Goal: Task Accomplishment & Management: Use online tool/utility

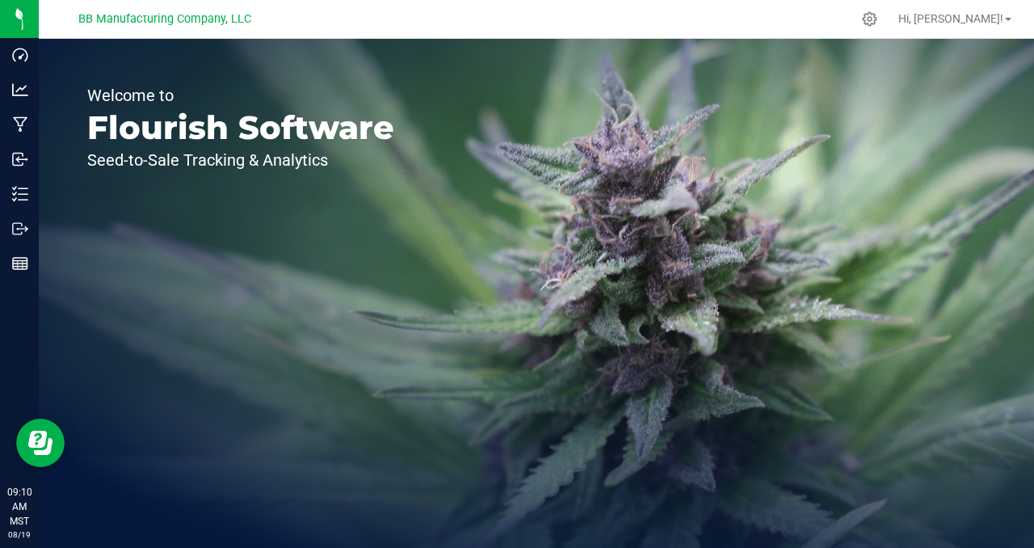
click at [216, 279] on div "Welcome to Flourish Software Seed-to-Sale Tracking & Analytics" at bounding box center [241, 293] width 404 height 509
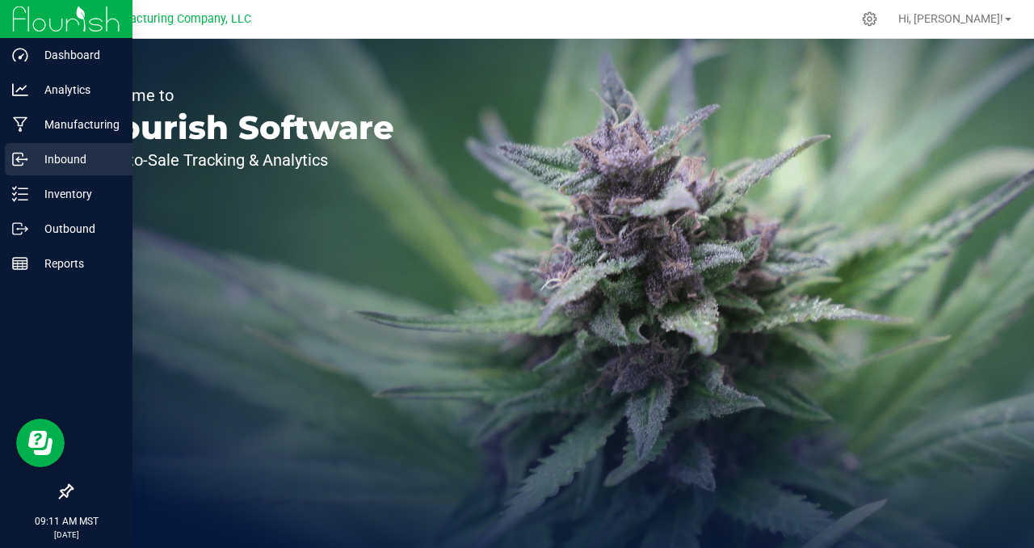
click at [73, 157] on p "Inbound" at bounding box center [76, 158] width 97 height 19
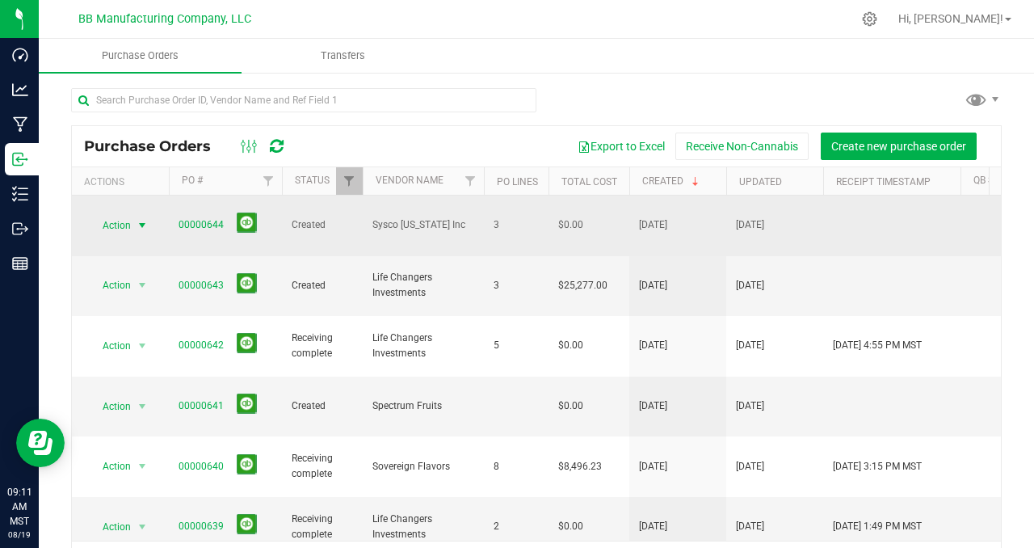
click at [141, 219] on span "select" at bounding box center [142, 225] width 13 height 13
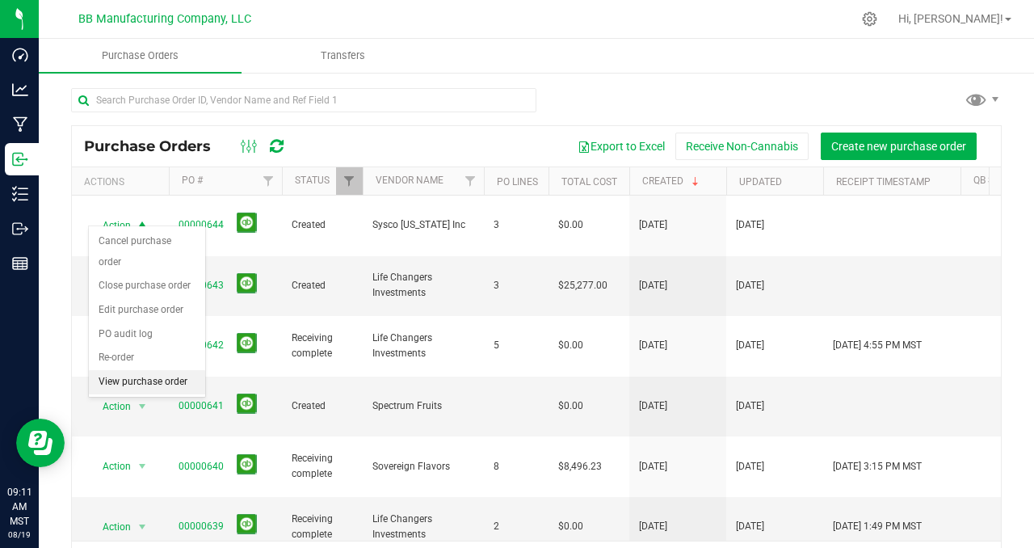
click at [129, 370] on li "View purchase order" at bounding box center [147, 382] width 116 height 24
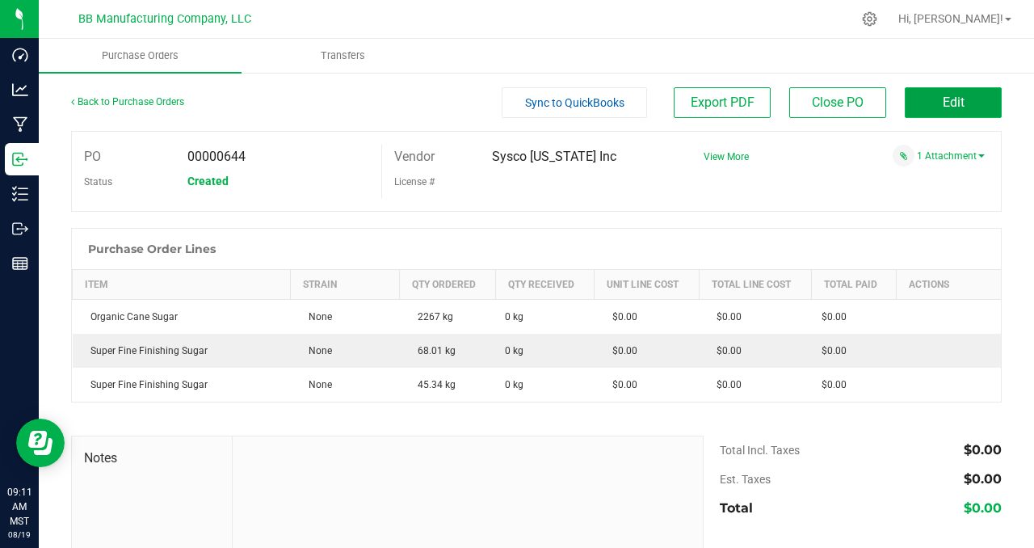
click at [952, 102] on button "Edit" at bounding box center [953, 102] width 97 height 31
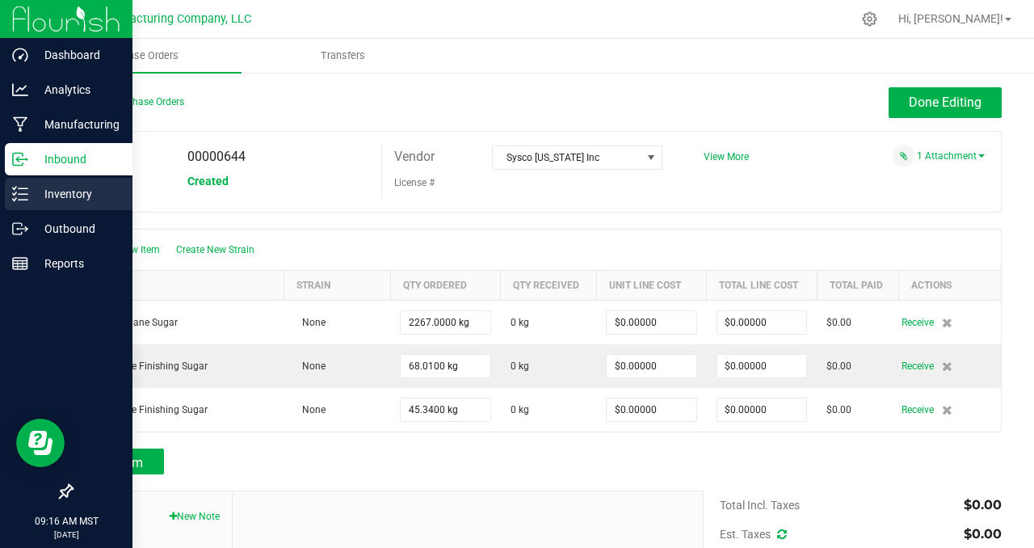
click at [63, 190] on p "Inventory" at bounding box center [76, 193] width 97 height 19
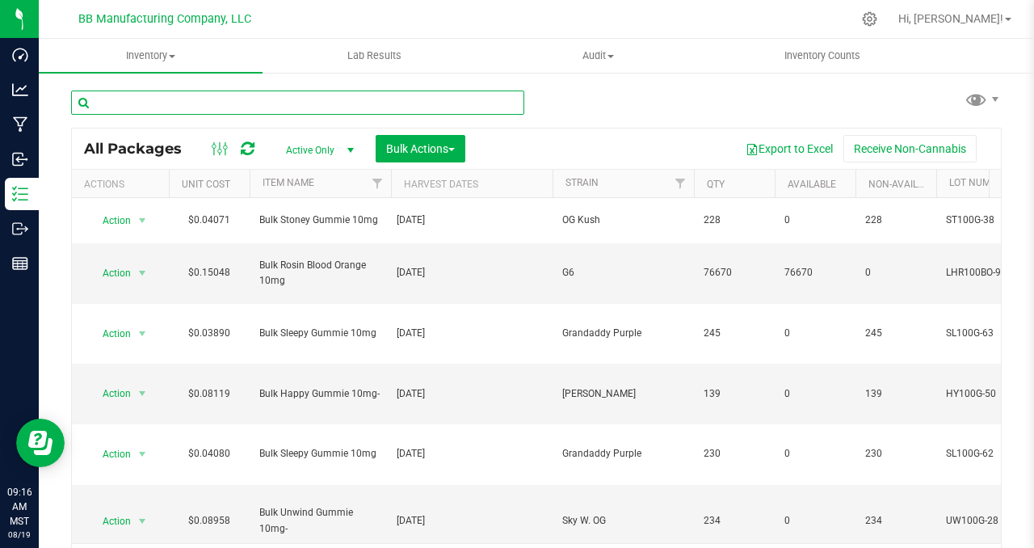
click at [115, 100] on input "text" at bounding box center [297, 102] width 453 height 24
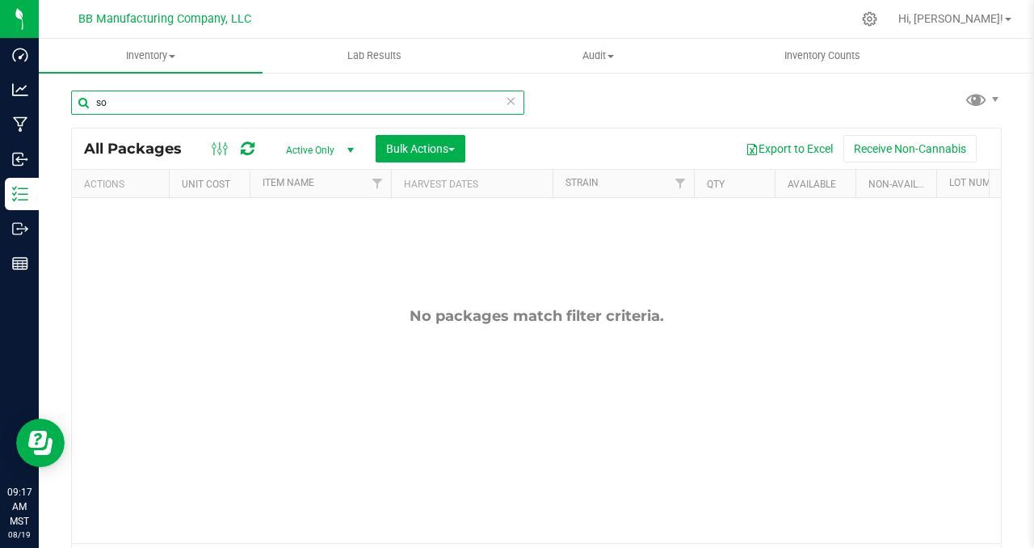
type input "s"
type input "c"
type input "b"
